Goal: Task Accomplishment & Management: Manage account settings

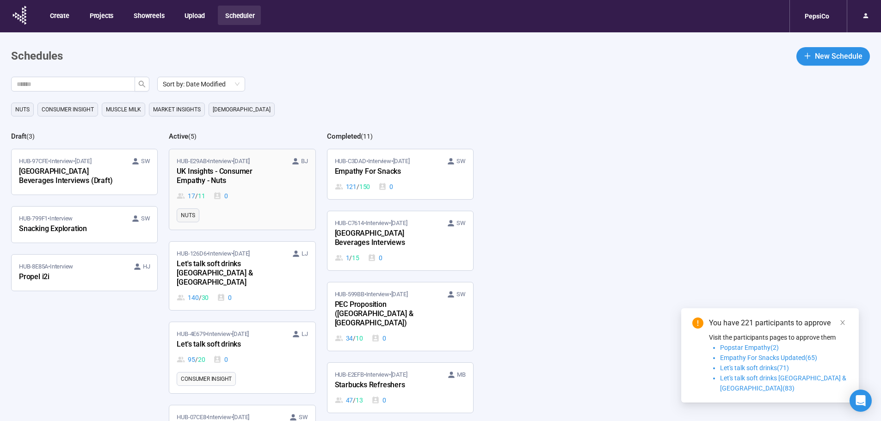
click at [260, 183] on div "UK Insights - Consumer Empathy - Nuts" at bounding box center [228, 176] width 102 height 21
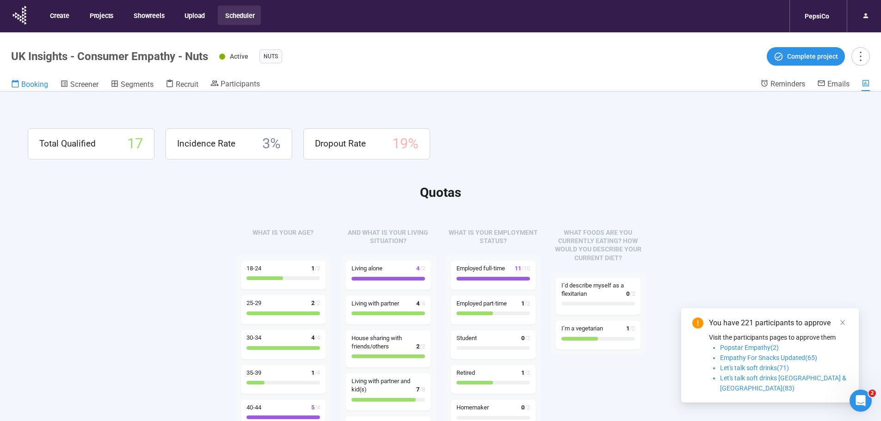
click at [37, 84] on span "Booking" at bounding box center [34, 84] width 27 height 9
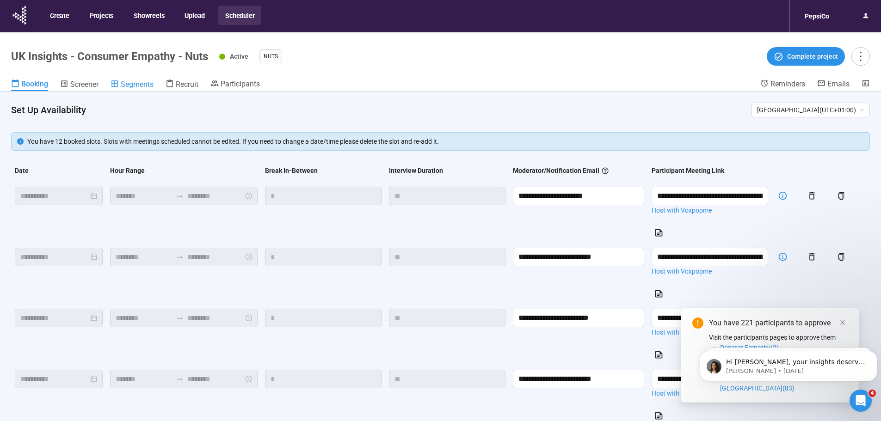
click at [146, 82] on span "Segments" at bounding box center [137, 84] width 33 height 9
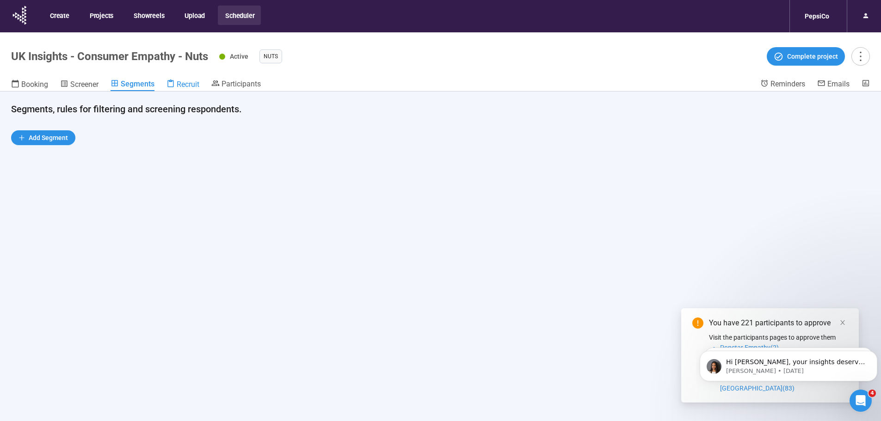
click at [185, 80] on div "Recruit" at bounding box center [183, 84] width 33 height 9
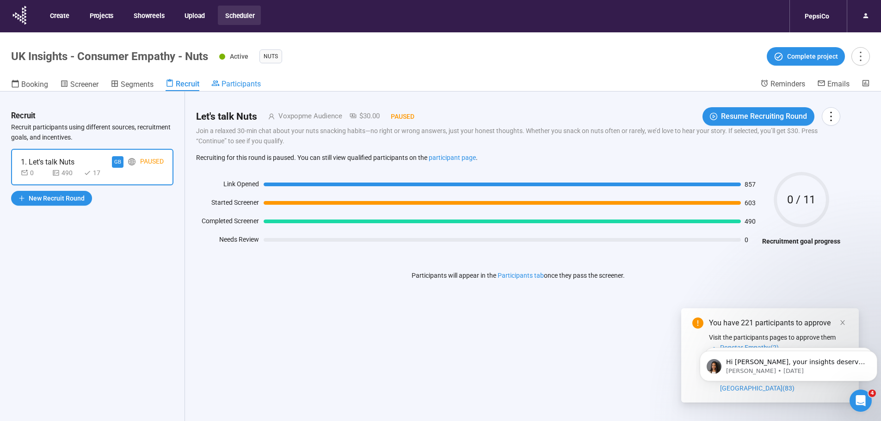
click at [234, 83] on span "Participants" at bounding box center [241, 84] width 39 height 9
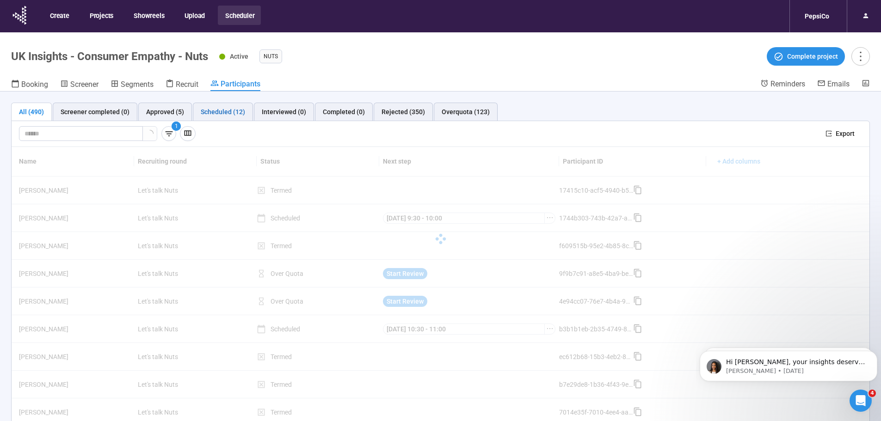
click at [219, 110] on div "Scheduled (12)" at bounding box center [223, 112] width 44 height 10
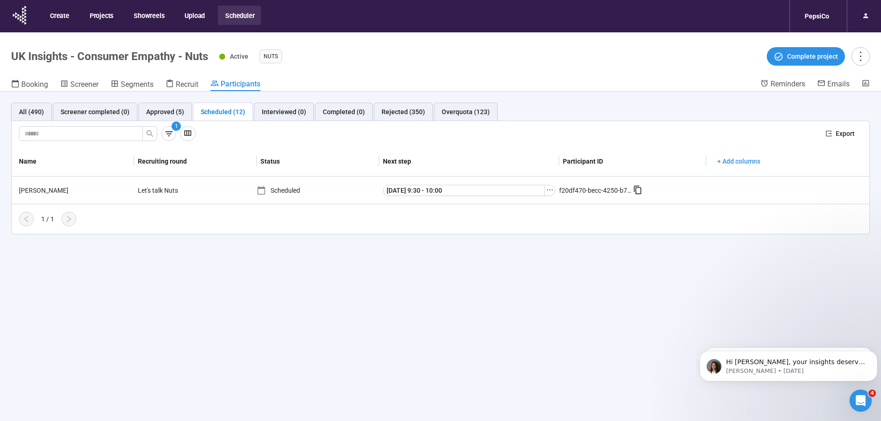
click at [217, 110] on div "Scheduled (12)" at bounding box center [223, 112] width 44 height 10
click at [166, 135] on icon "button" at bounding box center [169, 134] width 10 height 10
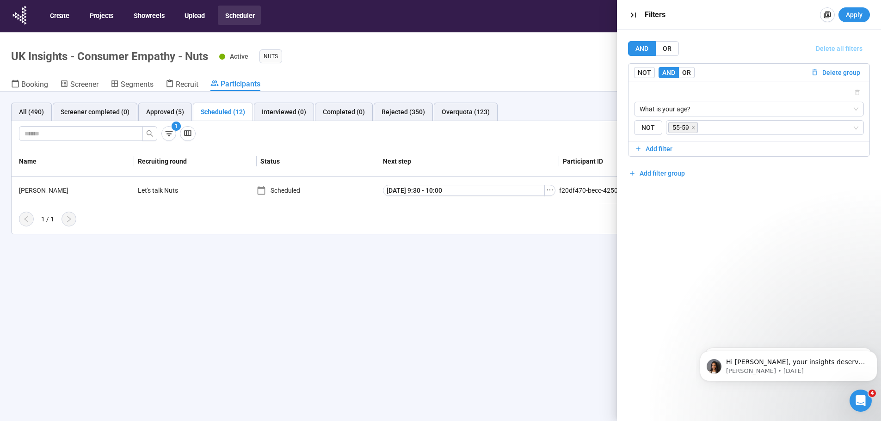
click at [847, 47] on span "Delete all filters" at bounding box center [839, 48] width 47 height 10
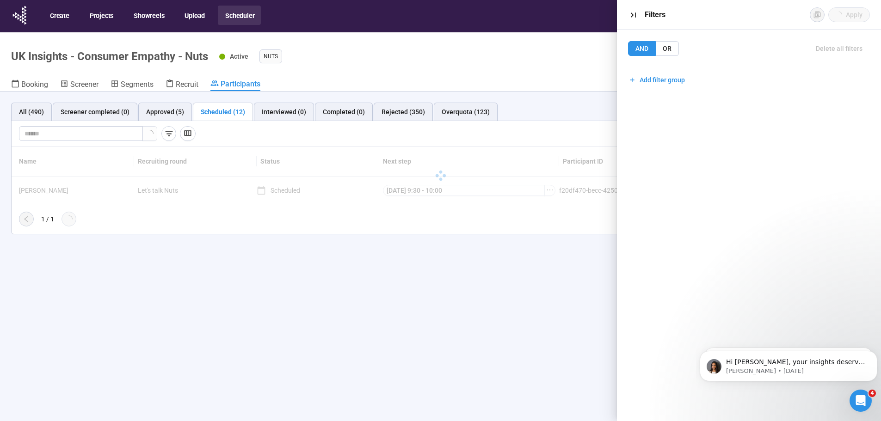
drag, startPoint x: 519, startPoint y: 290, endPoint x: 525, endPoint y: 291, distance: 5.7
click at [520, 291] on div "All (490) Screener completed (0) Approved (5) Scheduled (12) Interviewed (0) Co…" at bounding box center [440, 273] width 881 height 362
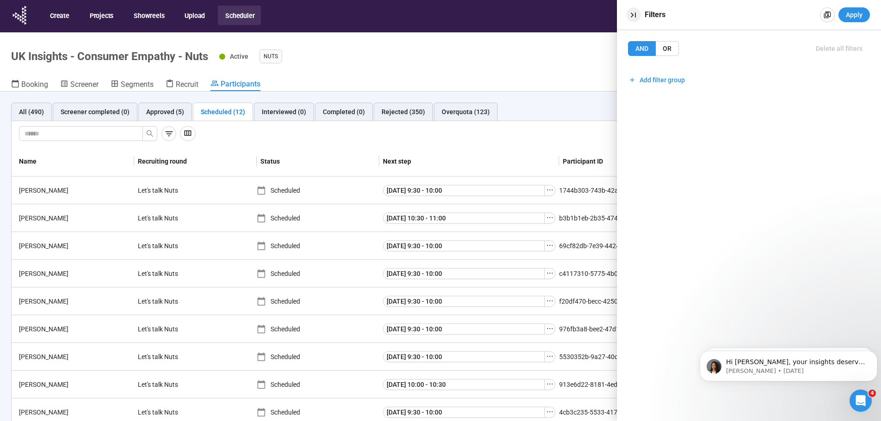
click at [638, 13] on icon "button" at bounding box center [634, 15] width 10 height 10
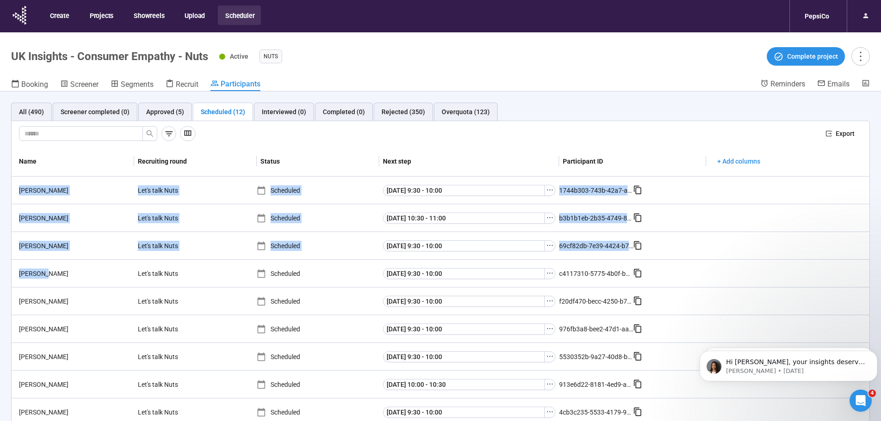
drag, startPoint x: 54, startPoint y: 277, endPoint x: 0, endPoint y: 277, distance: 53.2
click at [0, 277] on div "All (490) Screener completed (0) Approved (5) Scheduled (12) Interviewed (0) Co…" at bounding box center [440, 273] width 881 height 362
click at [49, 277] on div "Bijal B." at bounding box center [74, 274] width 119 height 10
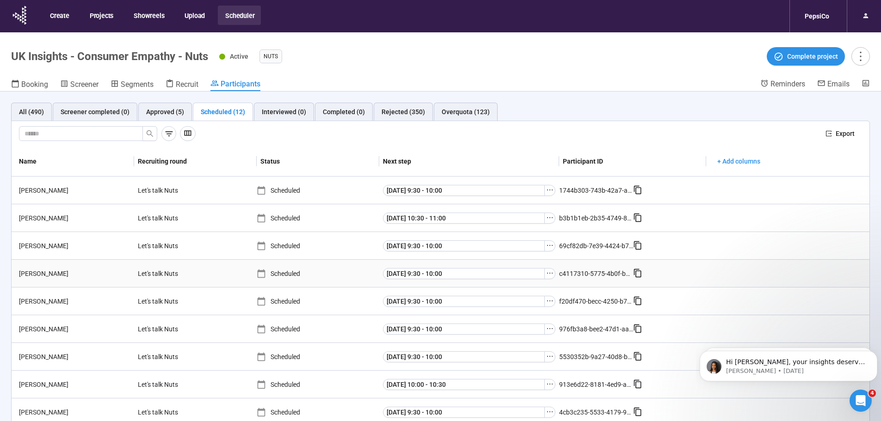
click at [28, 274] on div "Bijal B." at bounding box center [74, 274] width 119 height 10
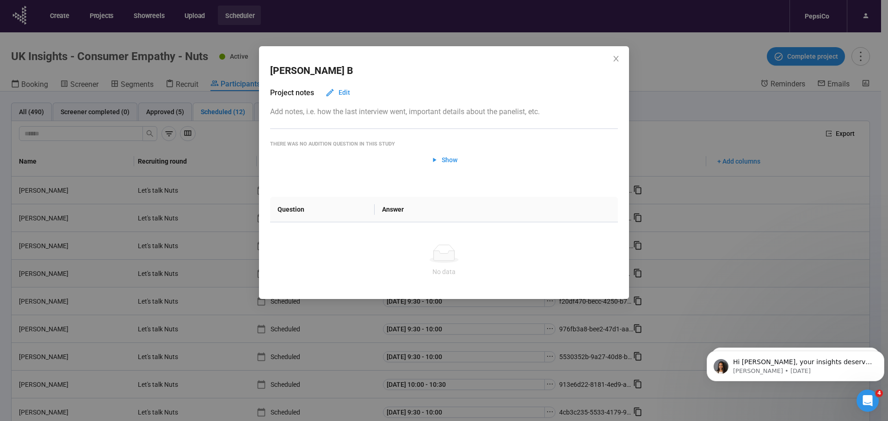
click at [28, 274] on div "Bijal B Project notes Edit Add notes, i.e. how the last interview went, importa…" at bounding box center [444, 210] width 888 height 421
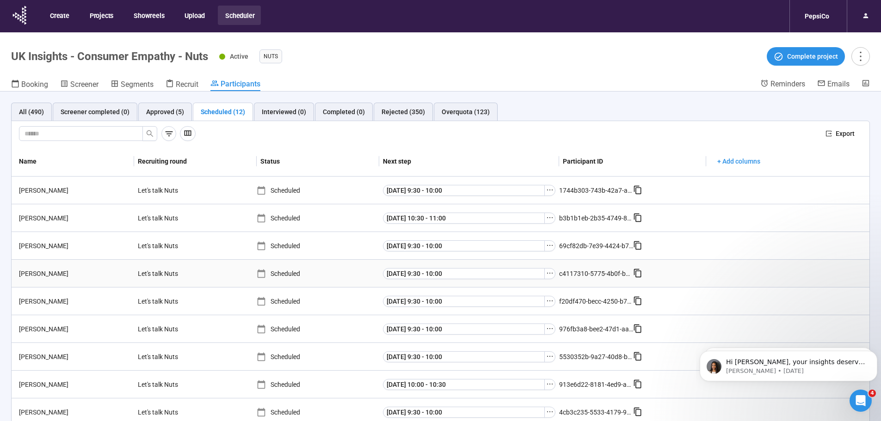
click at [25, 272] on div "Bijal B." at bounding box center [74, 274] width 119 height 10
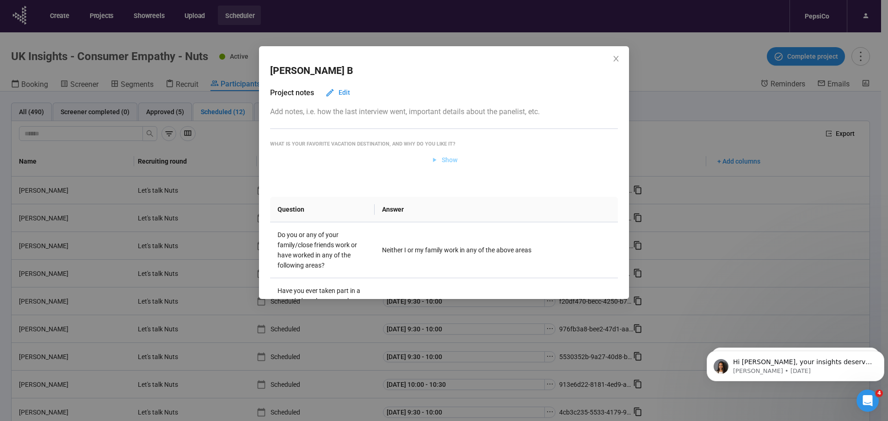
click at [442, 159] on span "Show" at bounding box center [450, 160] width 16 height 10
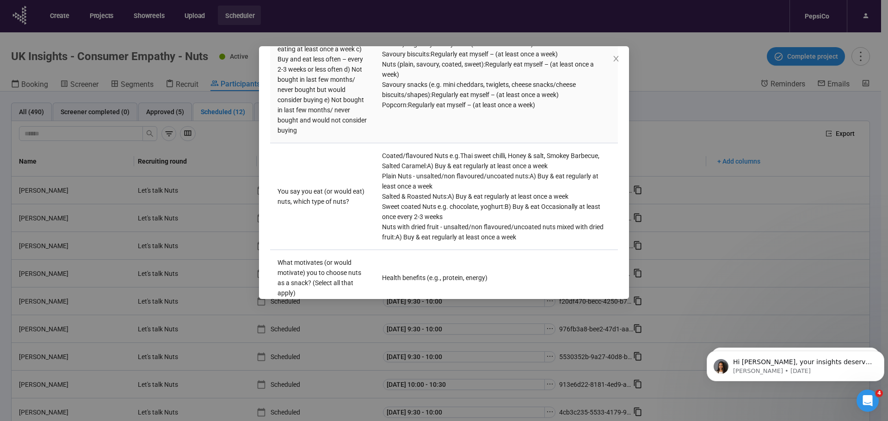
scroll to position [879, 0]
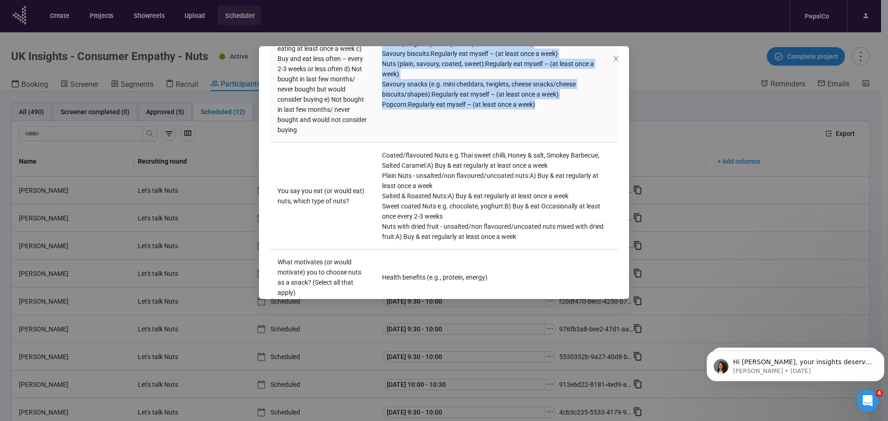
drag, startPoint x: 562, startPoint y: 203, endPoint x: 392, endPoint y: 78, distance: 210.8
click at [392, 78] on td "Cereal /breakfast bars & biscuits : Regularly eat myself – (at least once a wee…" at bounding box center [496, 54] width 243 height 178
drag, startPoint x: 381, startPoint y: 78, endPoint x: 577, endPoint y: 215, distance: 239.5
click at [577, 143] on td "Cereal /breakfast bars & biscuits : Regularly eat myself – (at least once a wee…" at bounding box center [496, 54] width 243 height 178
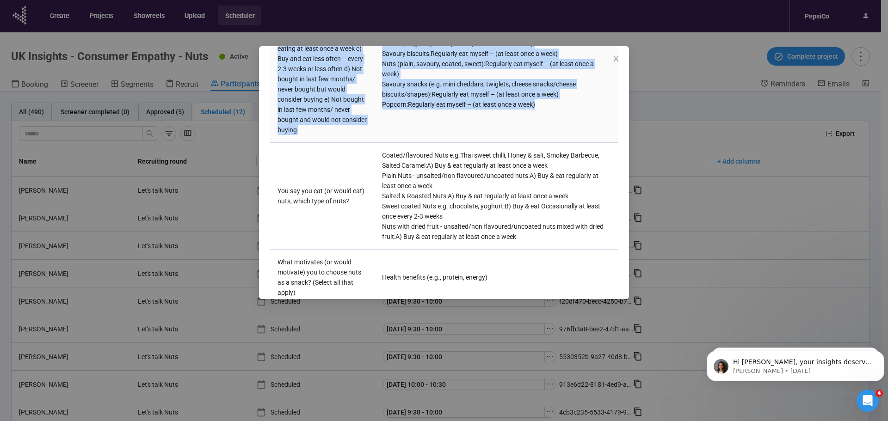
drag, startPoint x: 528, startPoint y: 185, endPoint x: 366, endPoint y: 72, distance: 197.7
click at [366, 72] on tr "Which of the following snack products do you… a) Buy and regularly eat yourself…" at bounding box center [444, 54] width 348 height 178
click at [366, 72] on td "Which of the following snack products do you… a) Buy and regularly eat yourself…" at bounding box center [322, 54] width 105 height 178
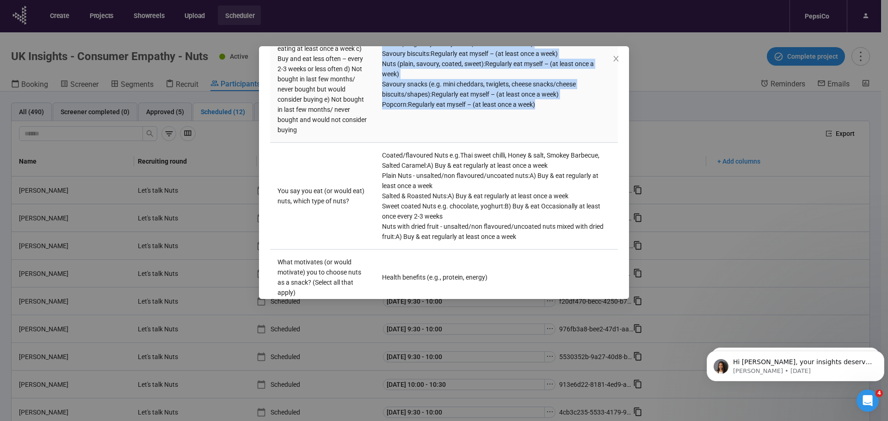
drag, startPoint x: 379, startPoint y: 85, endPoint x: 537, endPoint y: 202, distance: 196.8
click at [537, 143] on td "Cereal /breakfast bars & biscuits : Regularly eat myself – (at least once a wee…" at bounding box center [496, 54] width 243 height 178
click at [537, 110] on div "Popcorn : Regularly eat myself – (at least once a week)" at bounding box center [496, 104] width 229 height 10
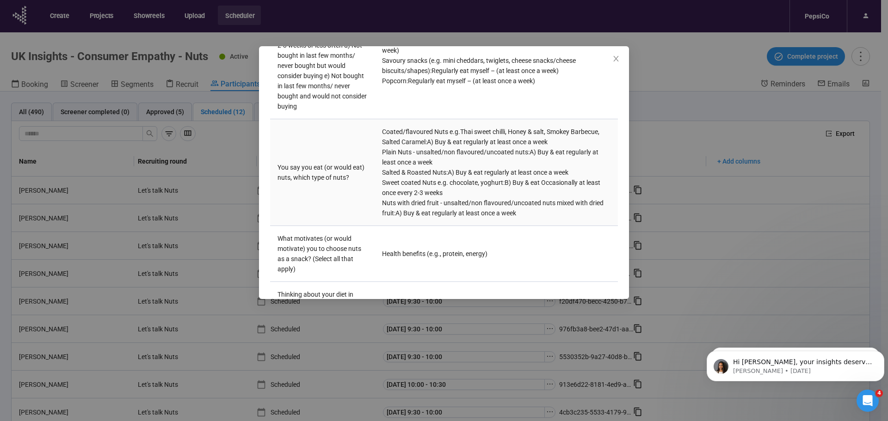
scroll to position [925, 0]
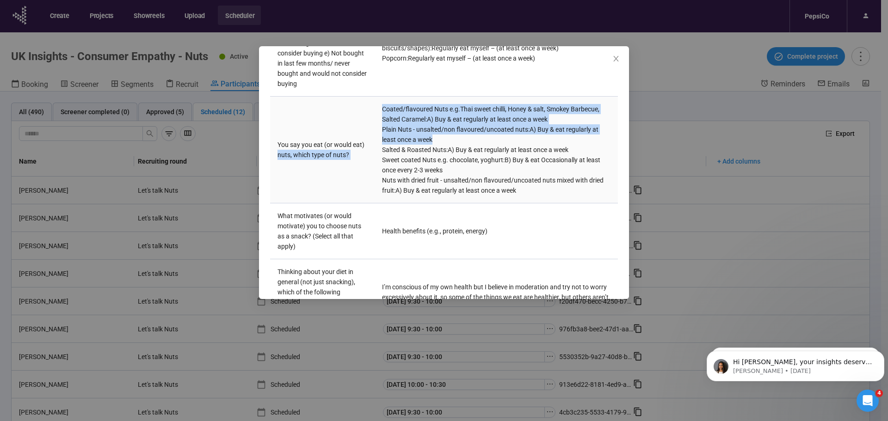
drag, startPoint x: 371, startPoint y: 221, endPoint x: 464, endPoint y: 227, distance: 93.7
click at [464, 204] on tr "You say you eat (or would eat) nuts, which type of nuts? Coated/flavoured Nuts …" at bounding box center [444, 150] width 348 height 107
click at [464, 145] on div "Plain Nuts - unsalted/non flavoured/uncoated nuts : A) Buy & eat regularly at l…" at bounding box center [496, 134] width 229 height 20
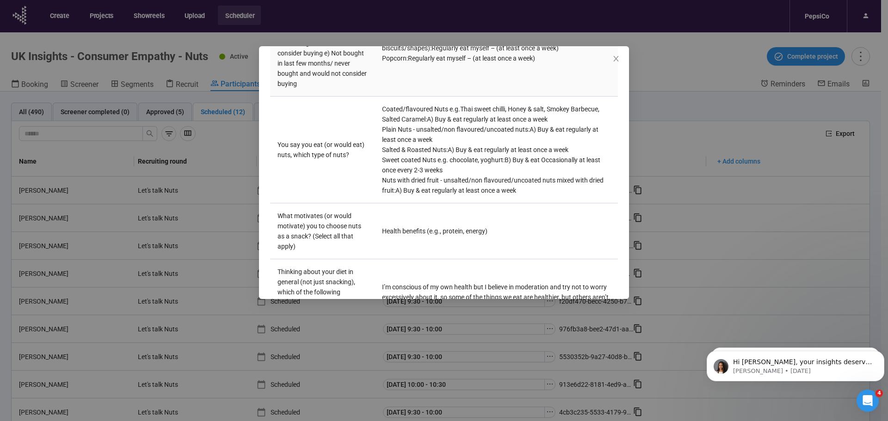
scroll to position [879, 0]
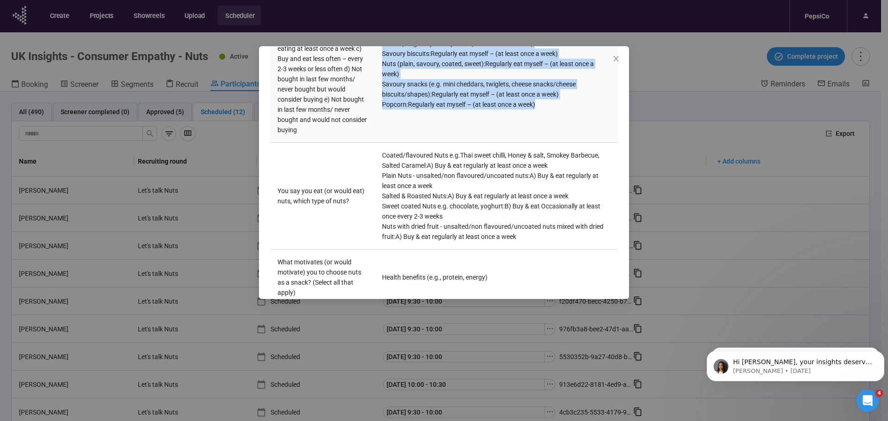
drag, startPoint x: 395, startPoint y: 77, endPoint x: 575, endPoint y: 198, distance: 217.1
click at [575, 143] on td "Cereal /breakfast bars & biscuits : Regularly eat myself – (at least once a wee…" at bounding box center [496, 54] width 243 height 178
click at [575, 110] on div "Popcorn : Regularly eat myself – (at least once a week)" at bounding box center [496, 104] width 229 height 10
drag, startPoint x: 565, startPoint y: 197, endPoint x: 382, endPoint y: 83, distance: 215.3
click at [382, 83] on div "Cereal /breakfast bars & biscuits : Regularly eat myself – (at least once a wee…" at bounding box center [496, 54] width 229 height 112
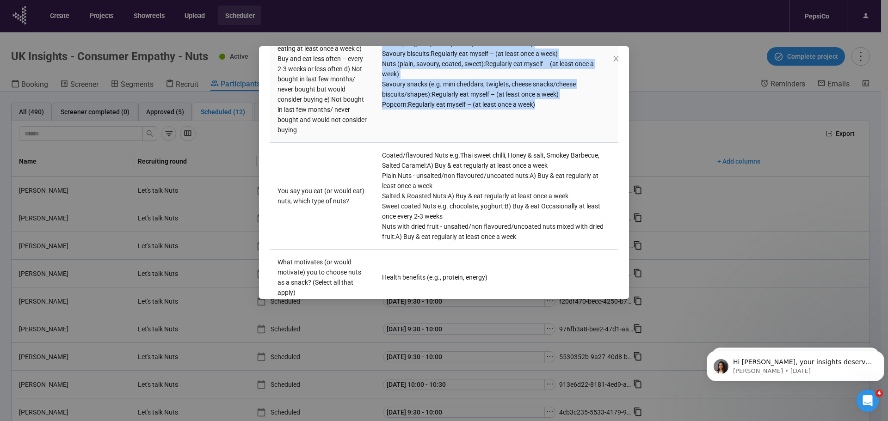
click at [382, 8] on div "Cereal /breakfast bars & biscuits : Regularly eat myself – (at least once a wee…" at bounding box center [496, 3] width 229 height 10
drag, startPoint x: 388, startPoint y: 90, endPoint x: 599, endPoint y: 229, distance: 252.7
click at [599, 143] on td "Cereal /breakfast bars & biscuits : Regularly eat myself – (at least once a wee…" at bounding box center [496, 54] width 243 height 178
click at [555, 143] on td "Cereal /breakfast bars & biscuits : Regularly eat myself – (at least once a wee…" at bounding box center [496, 54] width 243 height 178
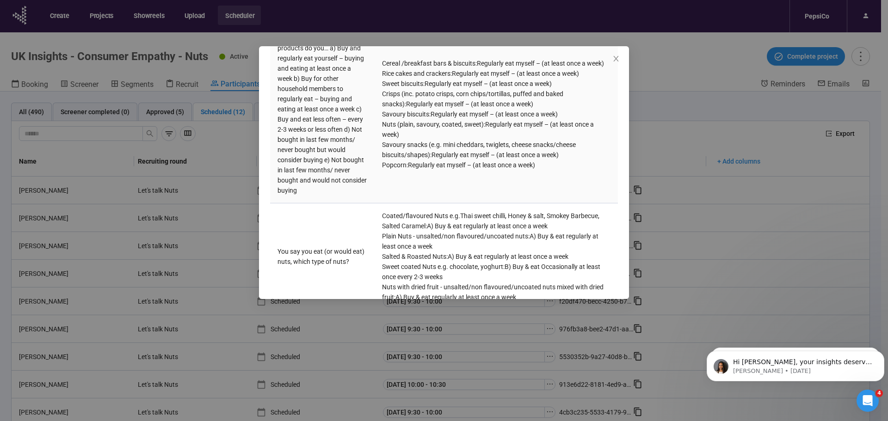
scroll to position [833, 0]
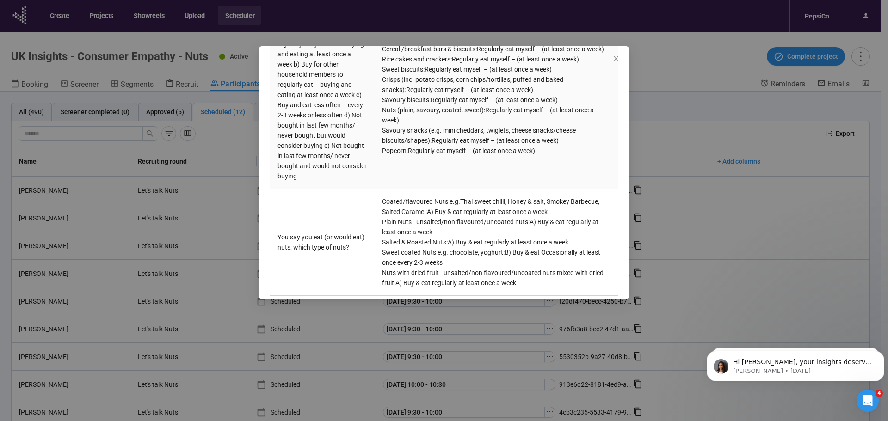
click at [539, 156] on div "Popcorn : Regularly eat myself – (at least once a week)" at bounding box center [496, 151] width 229 height 10
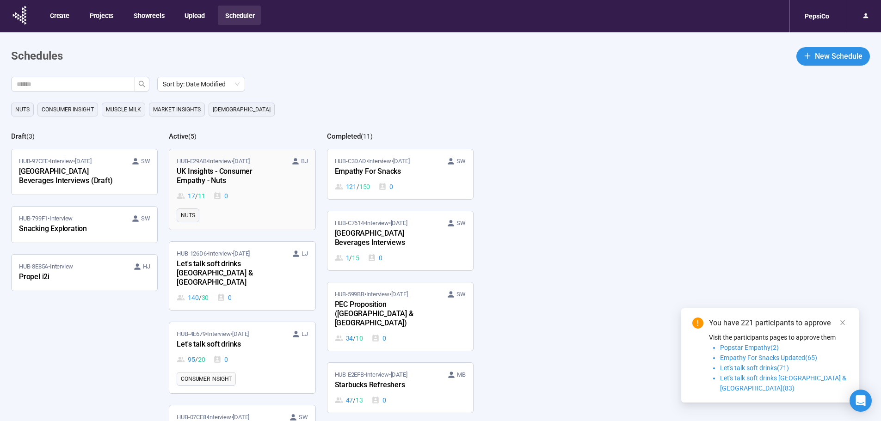
click at [251, 215] on ul "Nuts" at bounding box center [242, 216] width 131 height 14
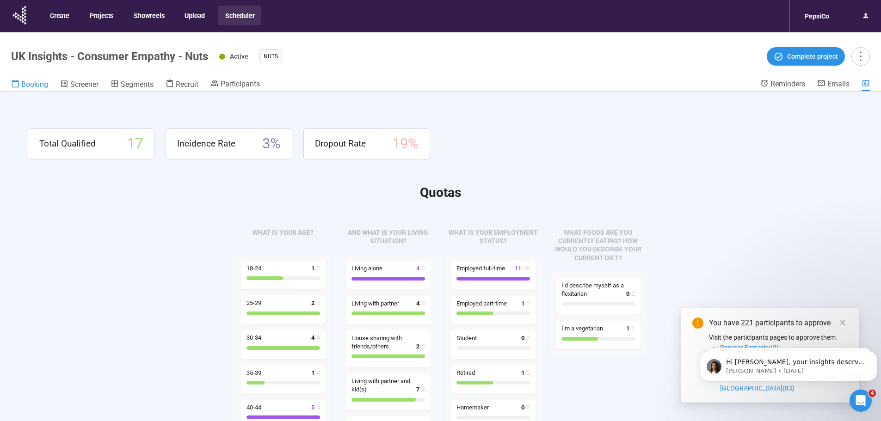
click at [29, 82] on span "Booking" at bounding box center [34, 84] width 27 height 9
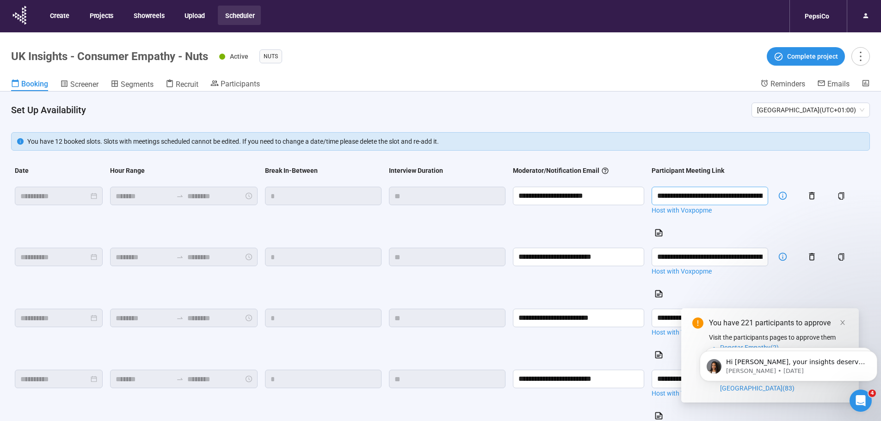
click at [687, 198] on input "**********" at bounding box center [710, 196] width 117 height 19
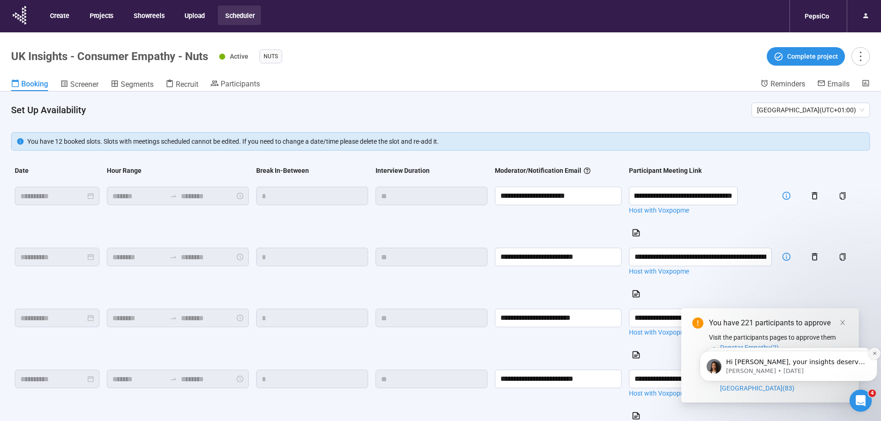
click at [874, 353] on icon "Dismiss notification" at bounding box center [875, 353] width 5 height 5
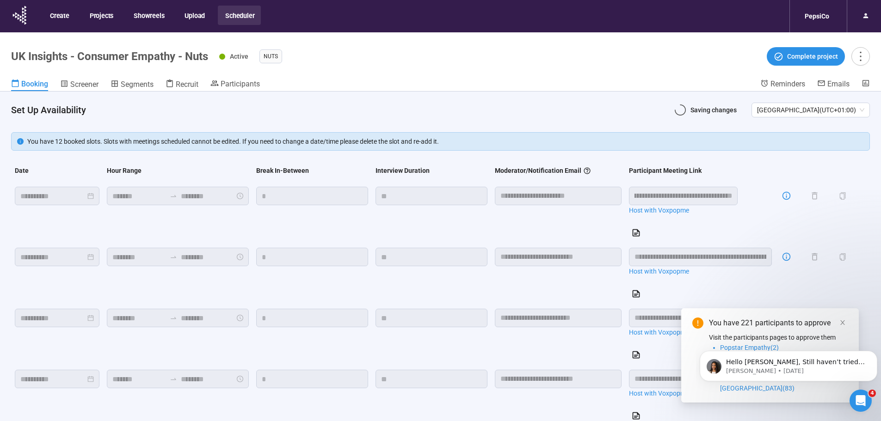
scroll to position [0, 0]
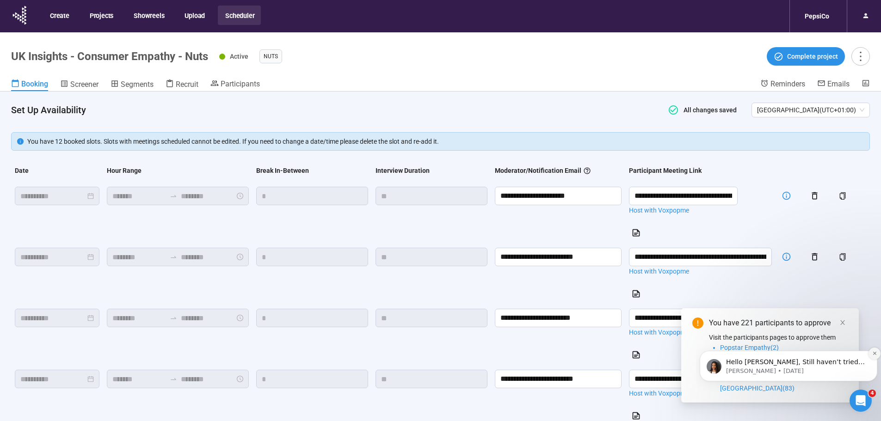
click at [874, 351] on icon "Dismiss notification" at bounding box center [875, 353] width 5 height 5
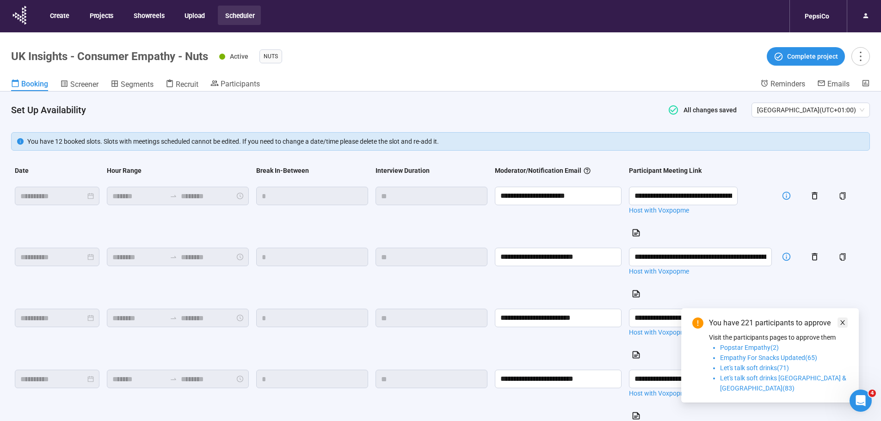
click at [843, 326] on icon "close" at bounding box center [843, 323] width 6 height 6
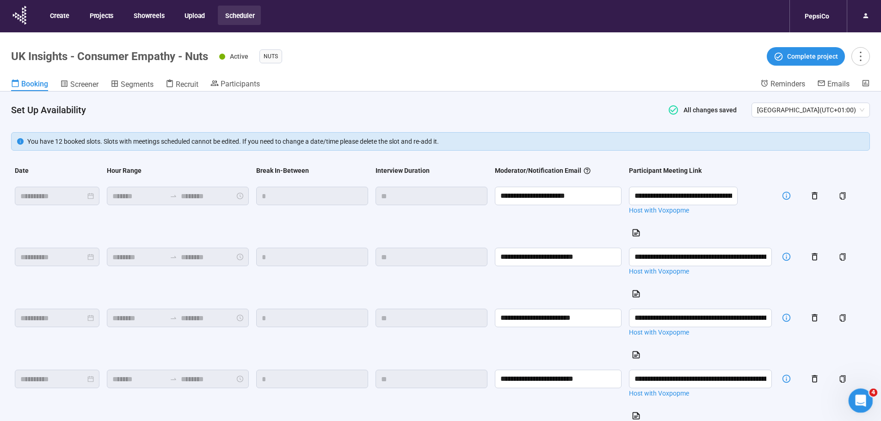
click at [861, 394] on icon "Open Intercom Messenger" at bounding box center [859, 399] width 15 height 15
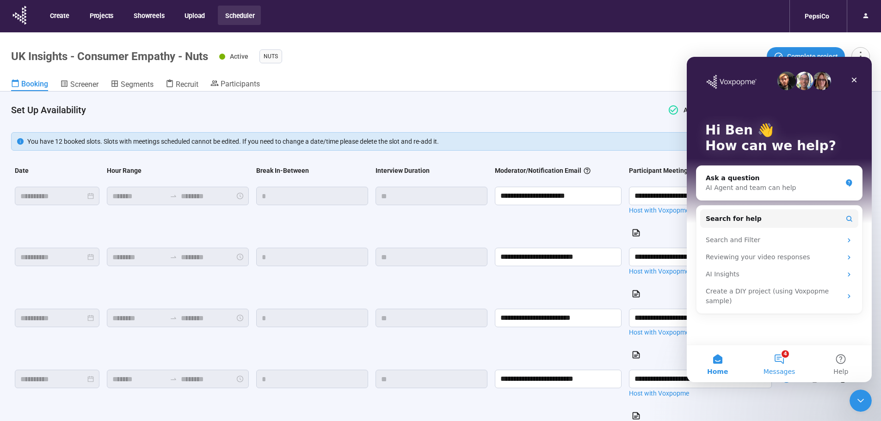
click at [785, 366] on button "4 Messages" at bounding box center [780, 364] width 62 height 37
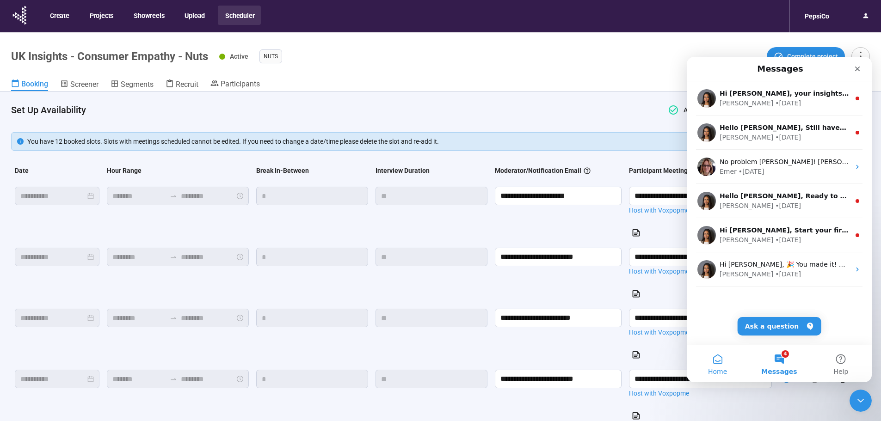
click at [723, 359] on button "Home" at bounding box center [718, 364] width 62 height 37
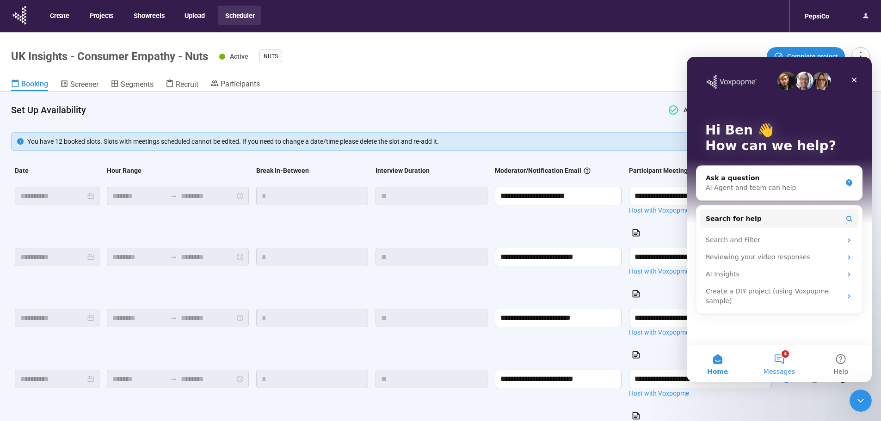
click at [785, 369] on span "Messages" at bounding box center [780, 372] width 32 height 6
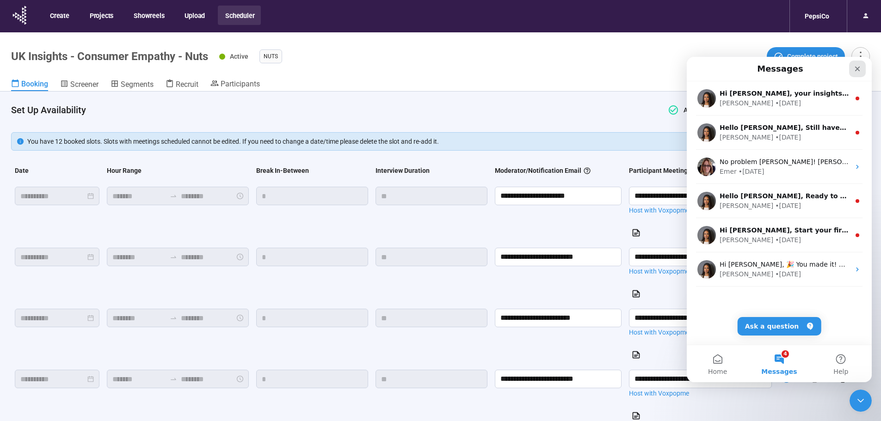
click at [854, 65] on div "Close" at bounding box center [857, 69] width 17 height 17
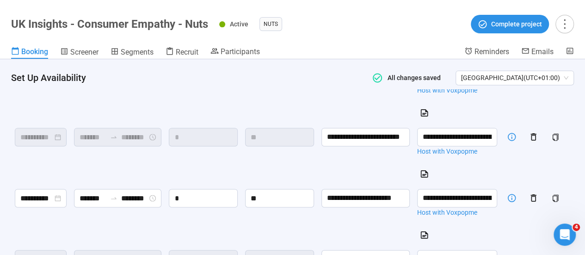
scroll to position [740, 0]
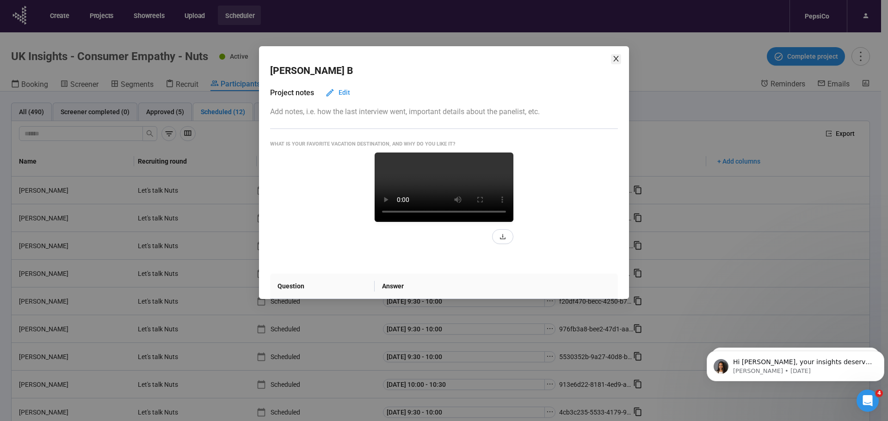
scroll to position [833, 0]
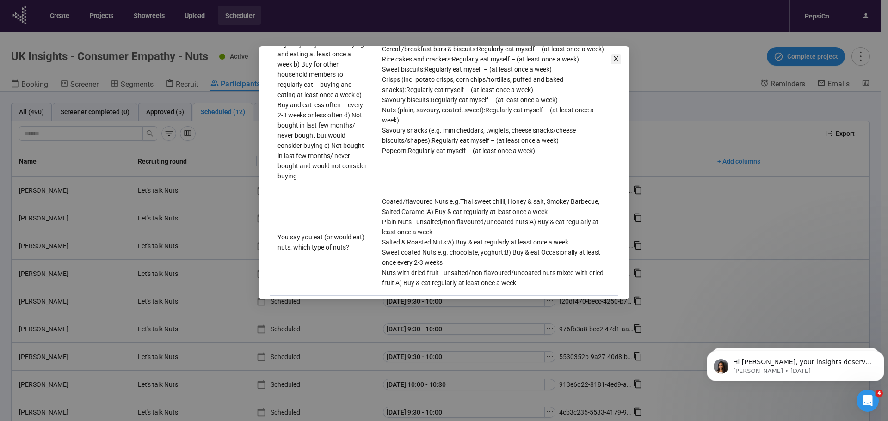
click at [619, 60] on icon "close" at bounding box center [616, 58] width 7 height 7
